Goal: Find specific page/section: Find specific page/section

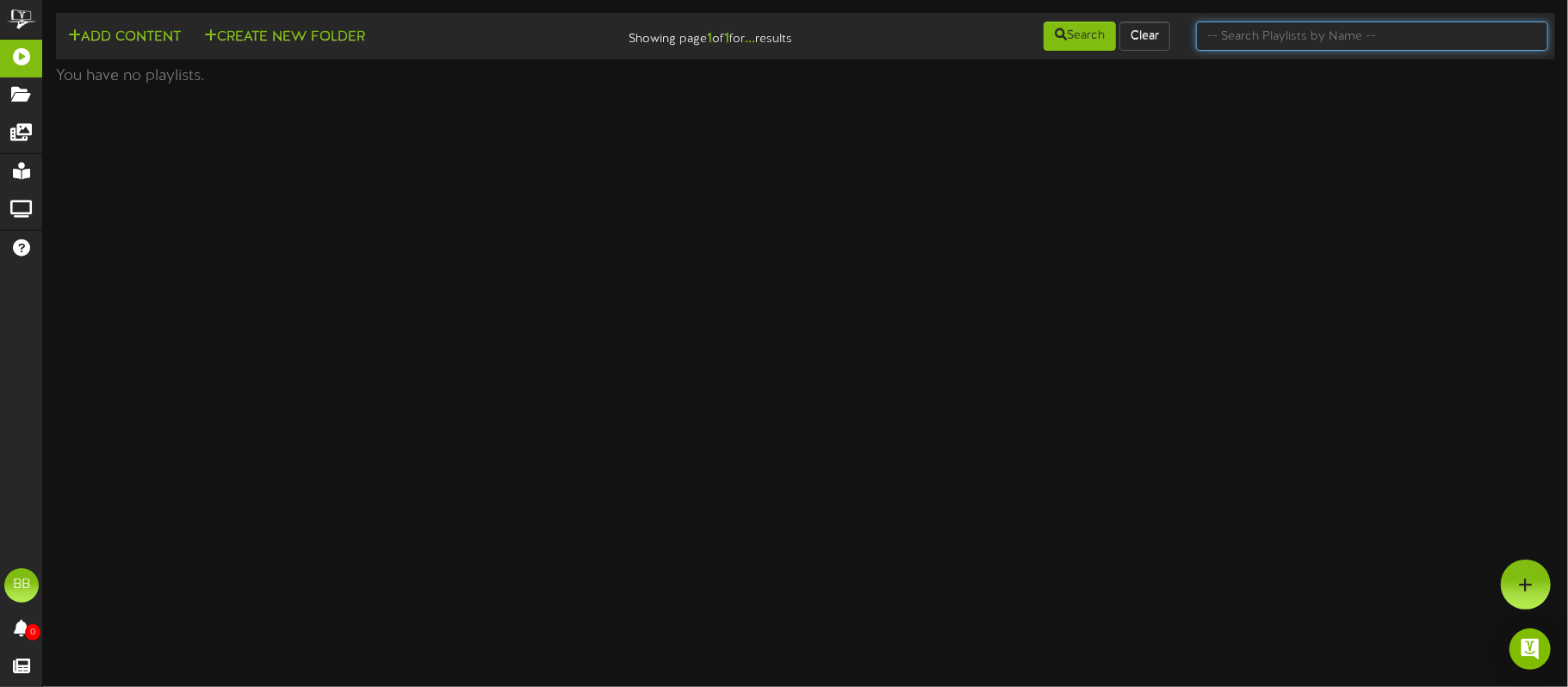
click at [1261, 42] on input "text" at bounding box center [1371, 36] width 352 height 29
click at [1290, 42] on input "text" at bounding box center [1371, 36] width 352 height 29
type input "6095"
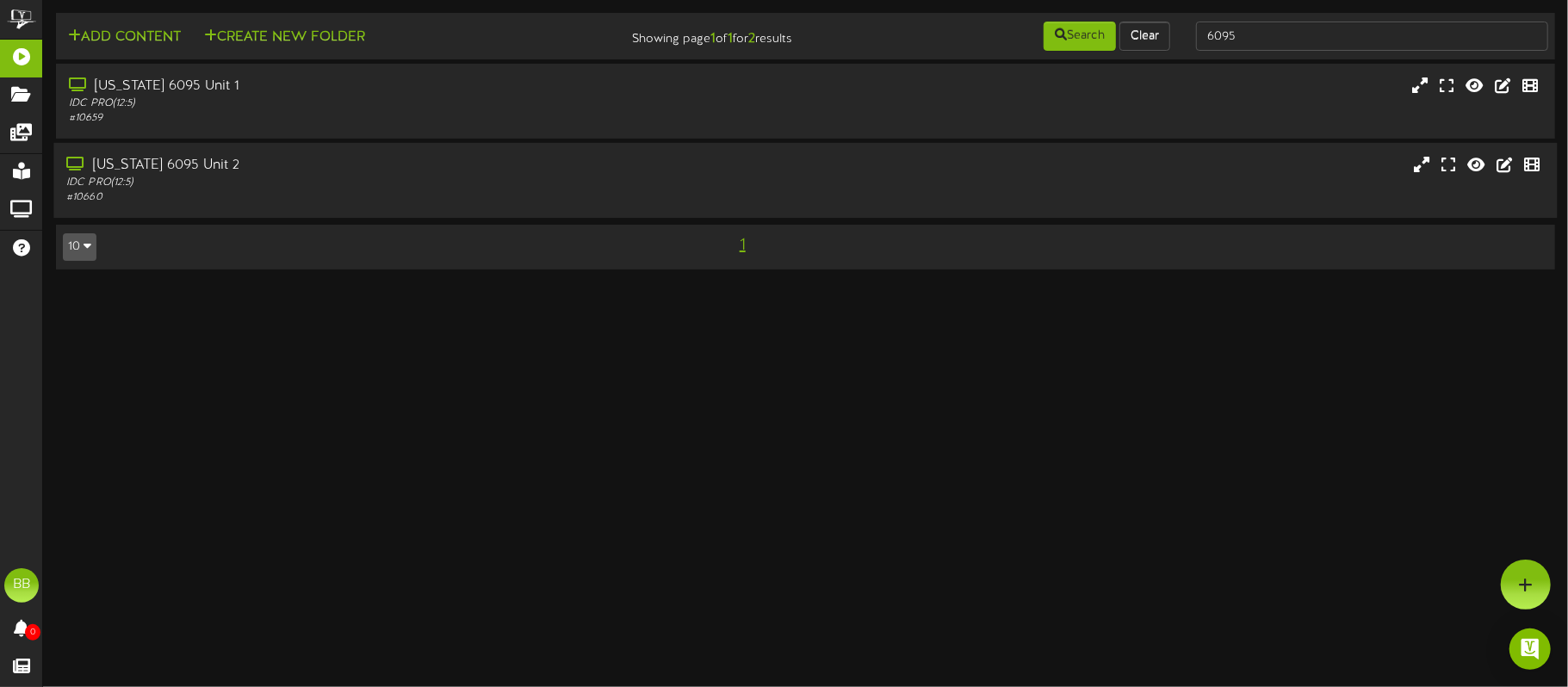
click at [445, 167] on div "[US_STATE] 6095 Unit 2" at bounding box center [367, 165] width 600 height 20
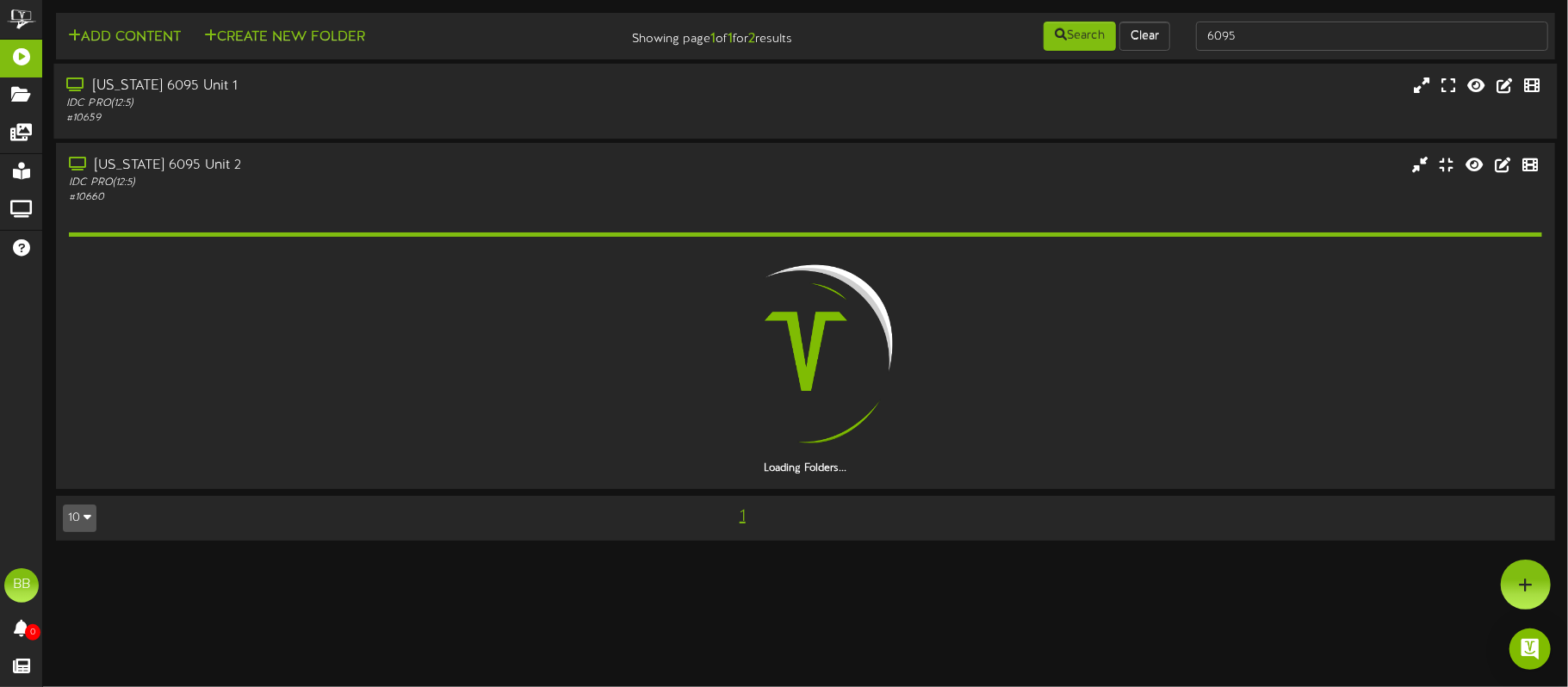
click at [603, 105] on div "IDC PRO ( 12:5 )" at bounding box center [367, 104] width 600 height 14
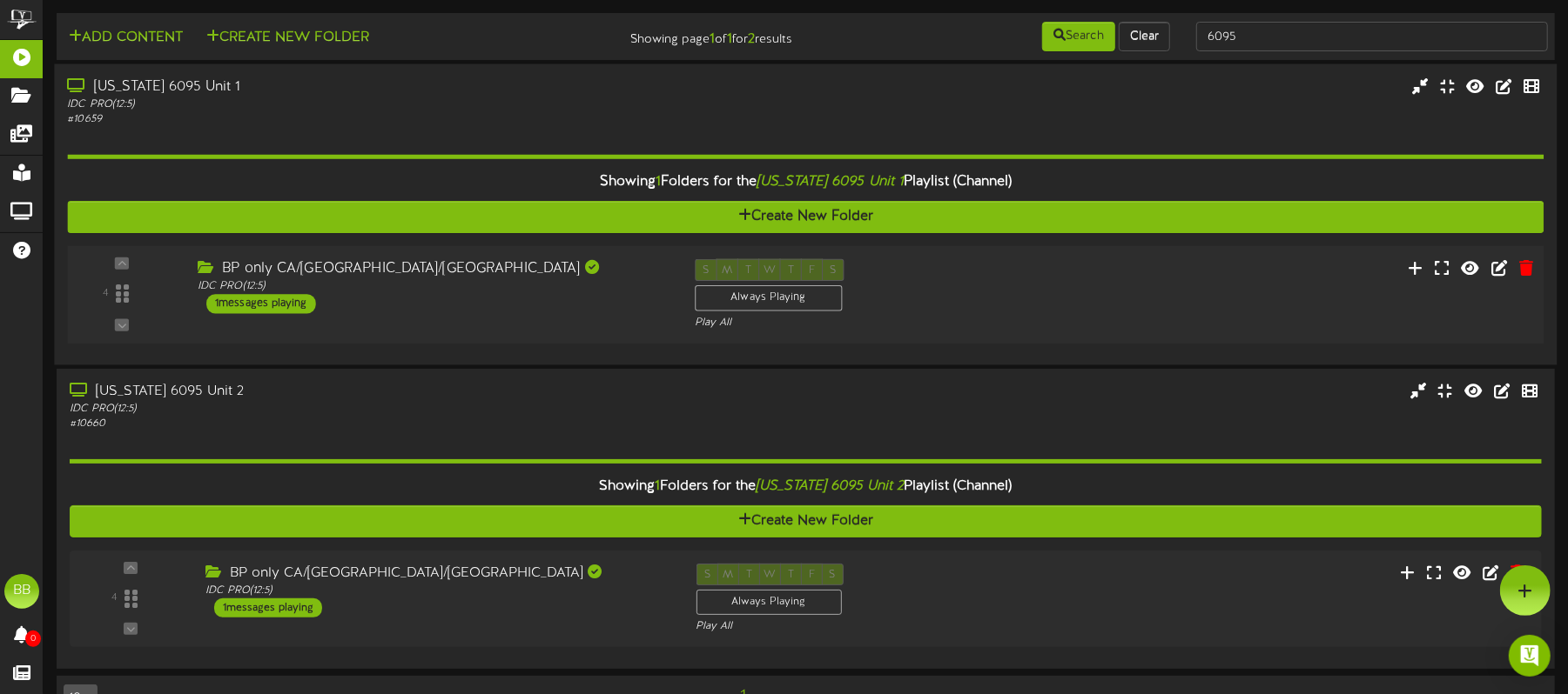
click at [1060, 291] on div "4 IDC PRO" at bounding box center [806, 295] width 1491 height 71
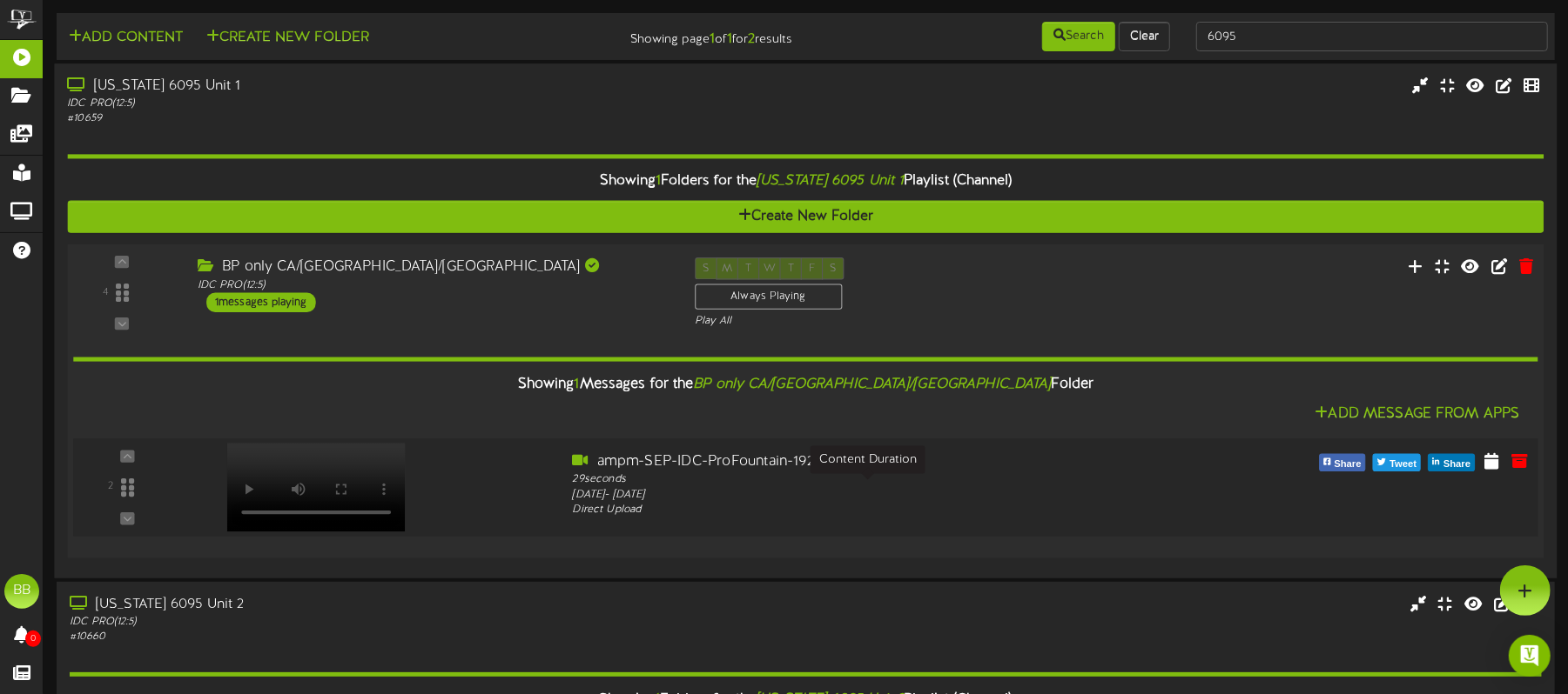
click at [677, 485] on div "29 seconds" at bounding box center [867, 480] width 590 height 15
